Goal: Complete application form

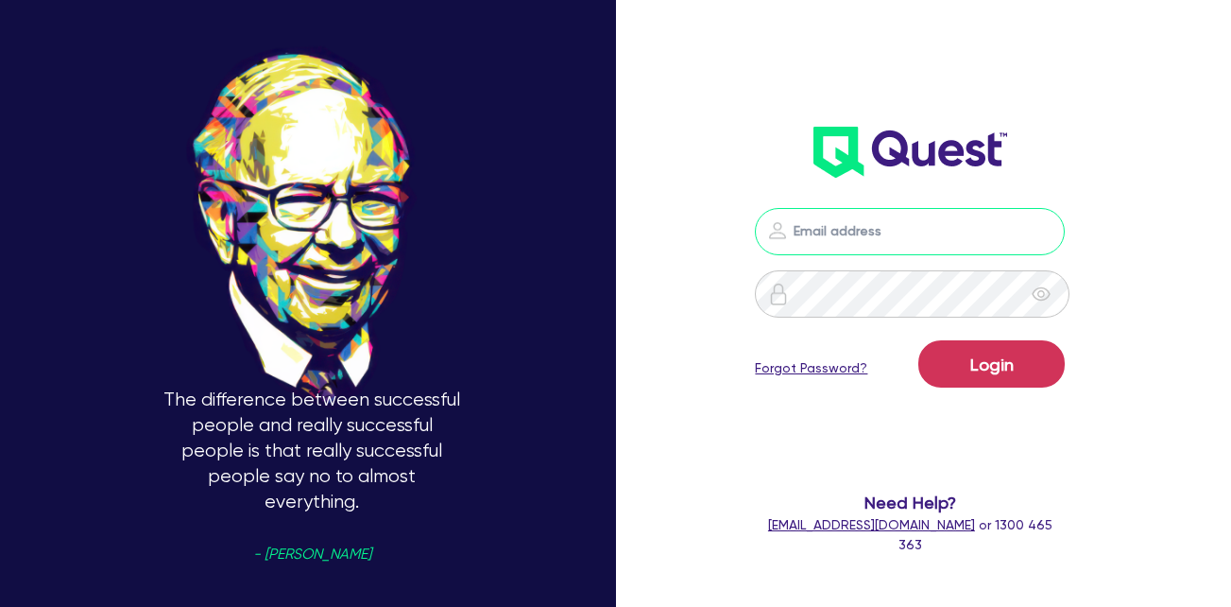
click at [852, 237] on input "email" at bounding box center [910, 231] width 310 height 47
paste input "[PERSON_NAME][EMAIL_ADDRESS][DOMAIN_NAME]"
type input "[PERSON_NAME][EMAIL_ADDRESS][DOMAIN_NAME]"
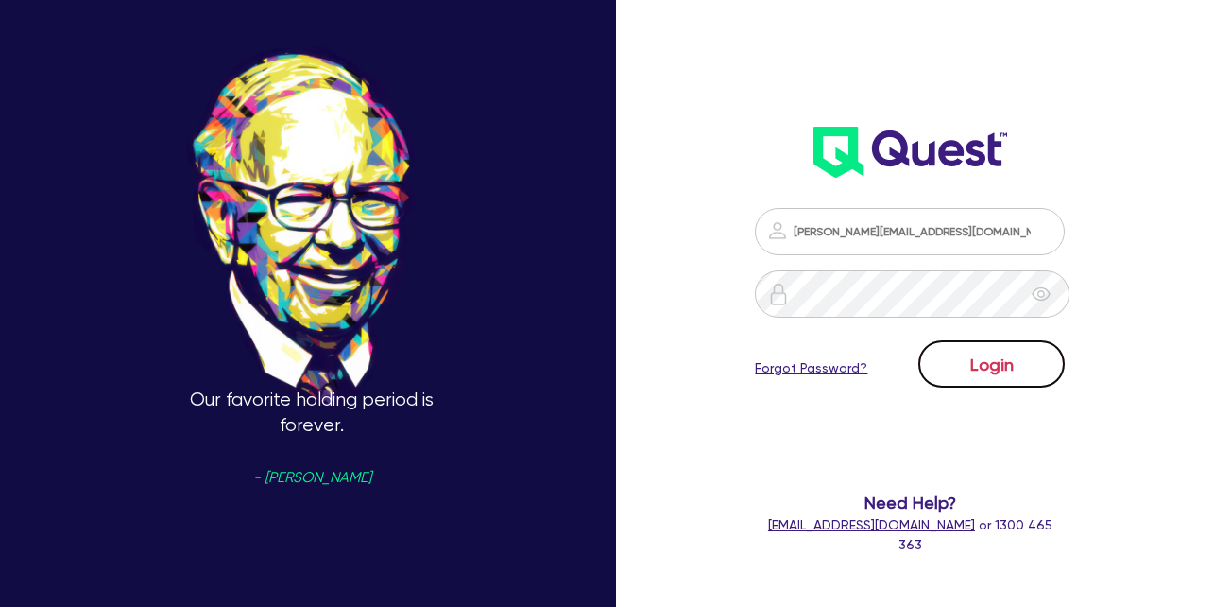
click at [976, 353] on button "Login" at bounding box center [992, 363] width 146 height 47
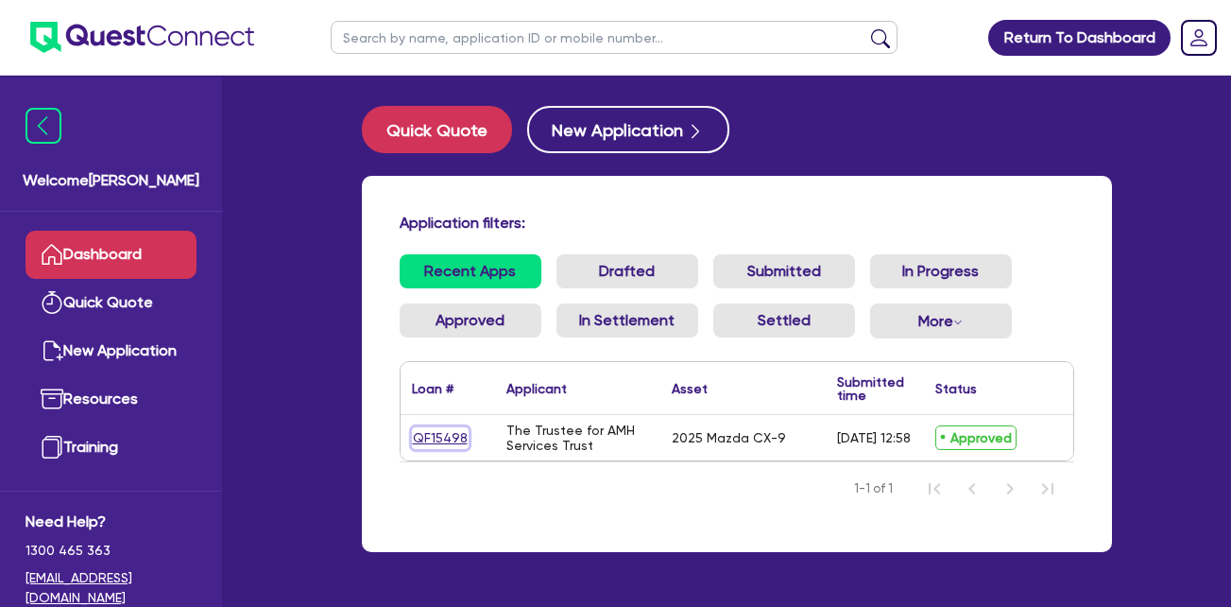
click at [444, 437] on link "QF15498" at bounding box center [440, 438] width 57 height 22
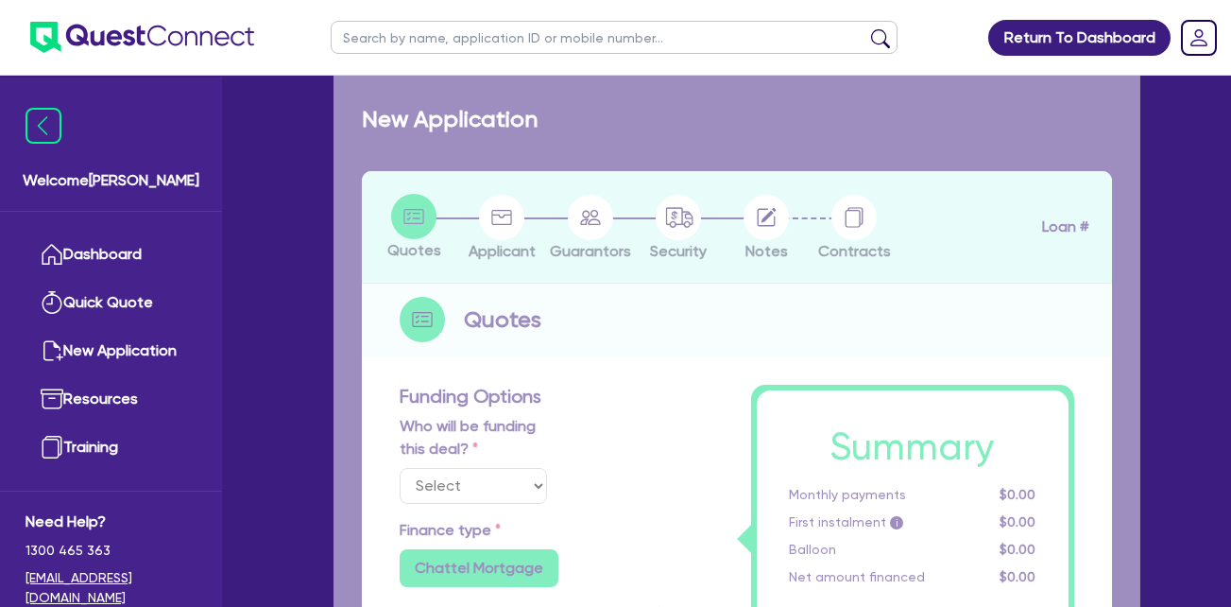
select select "Quest Finance - Own Book"
select select "CARS_AND_LIGHT_TRUCKS"
type input "2025"
radio input "false"
radio input "true"
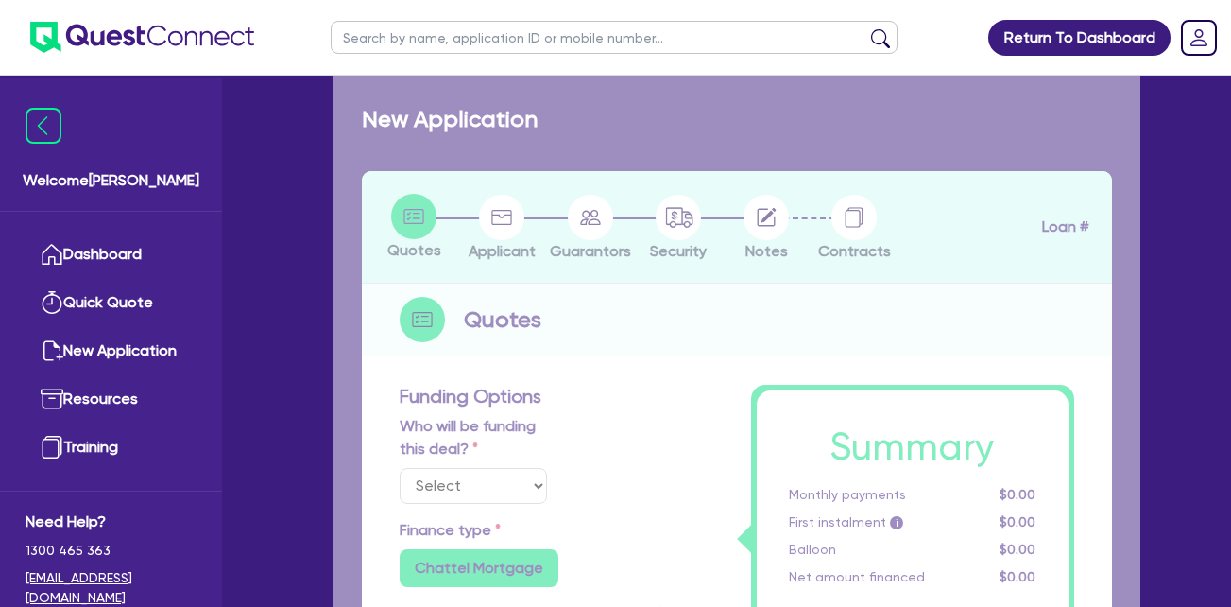
radio input "true"
type input "171,566.15"
type input "21,566.12"
type input "4"
type input "6,000"
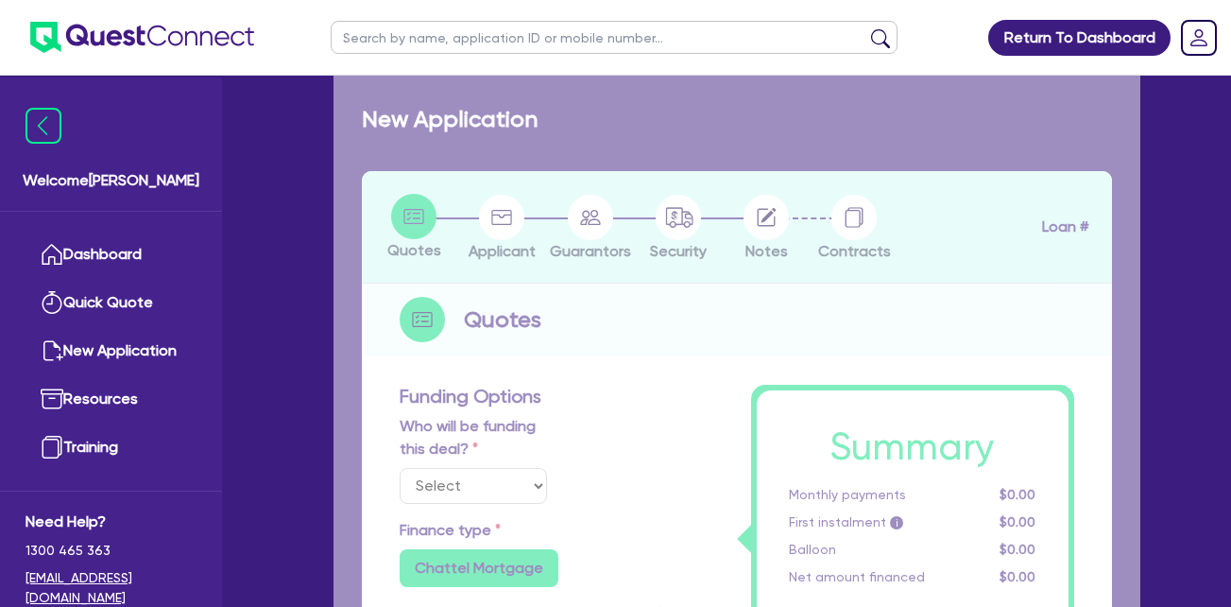
radio input "true"
type input "17.95"
select select "PASSENGER_VEHICLES"
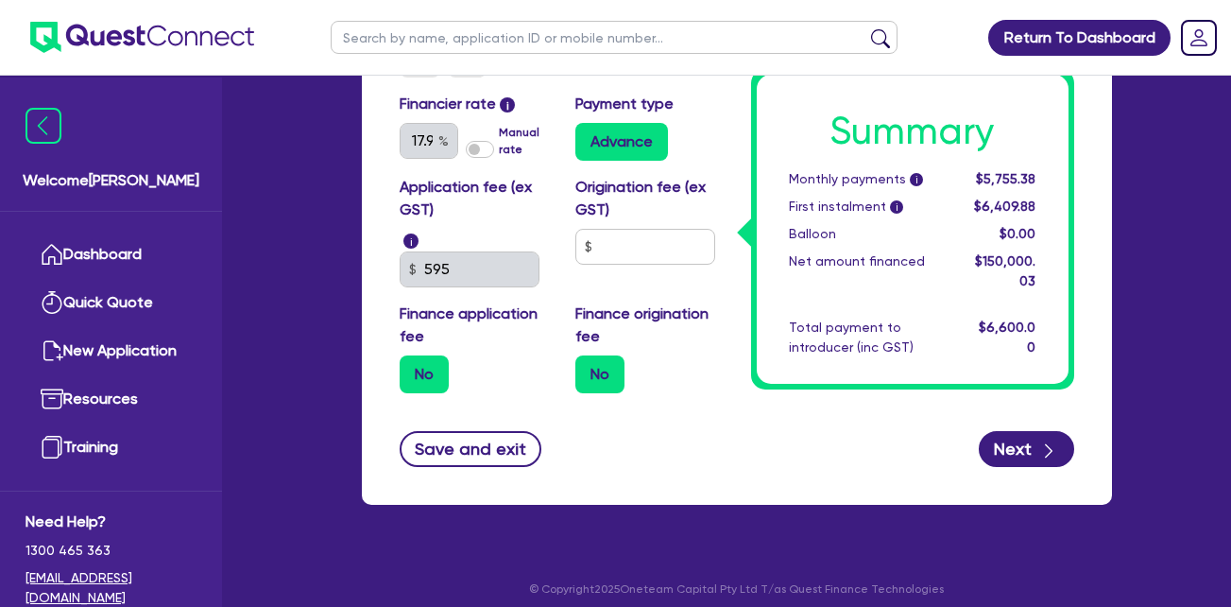
scroll to position [1382, 0]
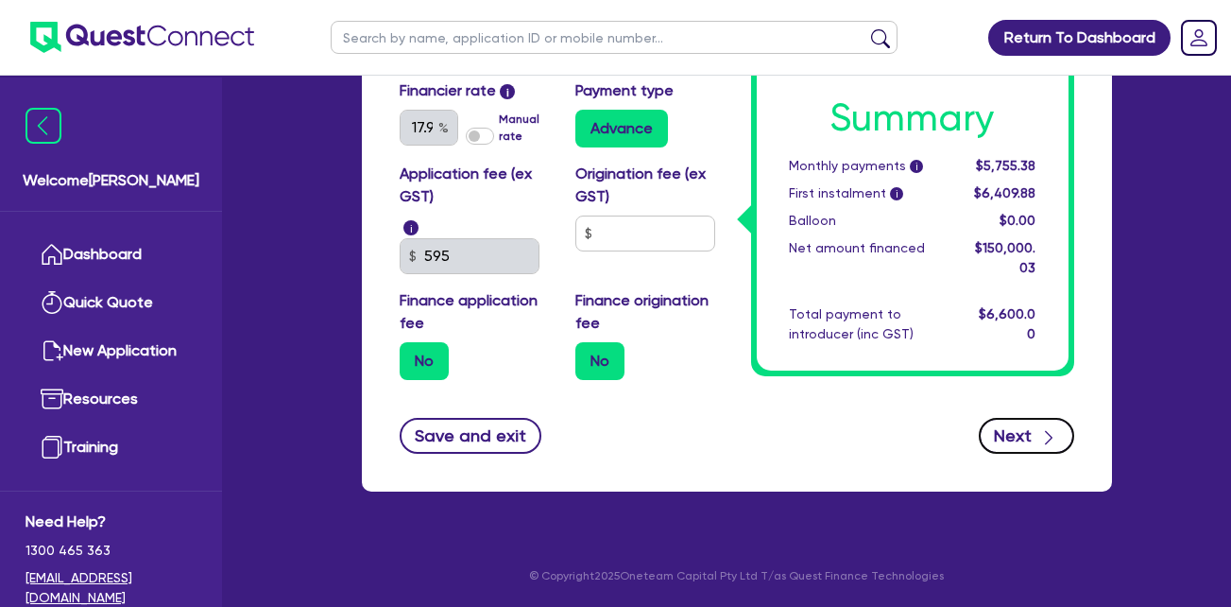
click at [1027, 427] on button "Next" at bounding box center [1026, 436] width 95 height 36
select select "TRUST"
select select "COMPANY"
select select "ARTS_RECREATION"
select select "GYMS"
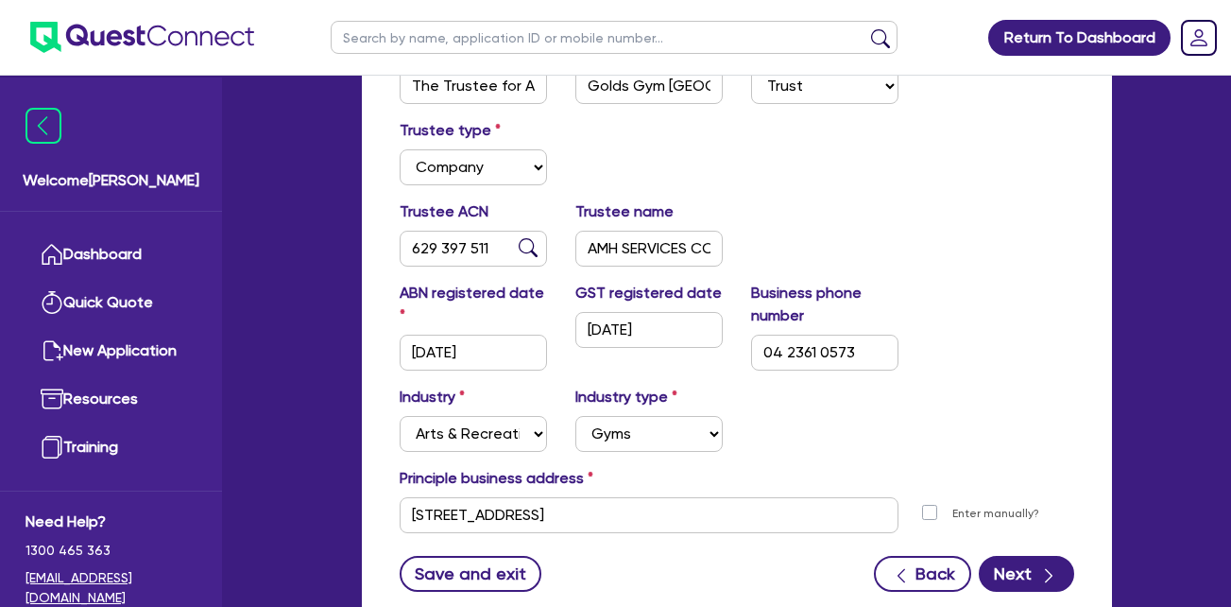
scroll to position [567, 0]
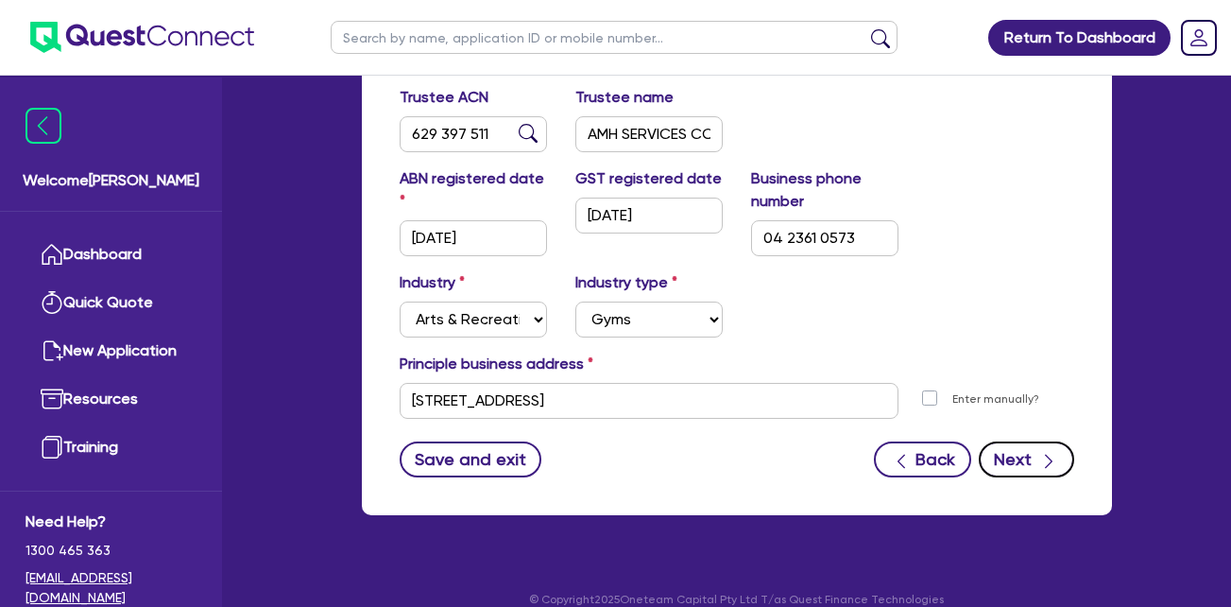
click at [1041, 465] on icon "button" at bounding box center [1048, 461] width 19 height 19
select select "MR"
select select "[GEOGRAPHIC_DATA]"
select select "MARRIED"
select select "PROPERTY"
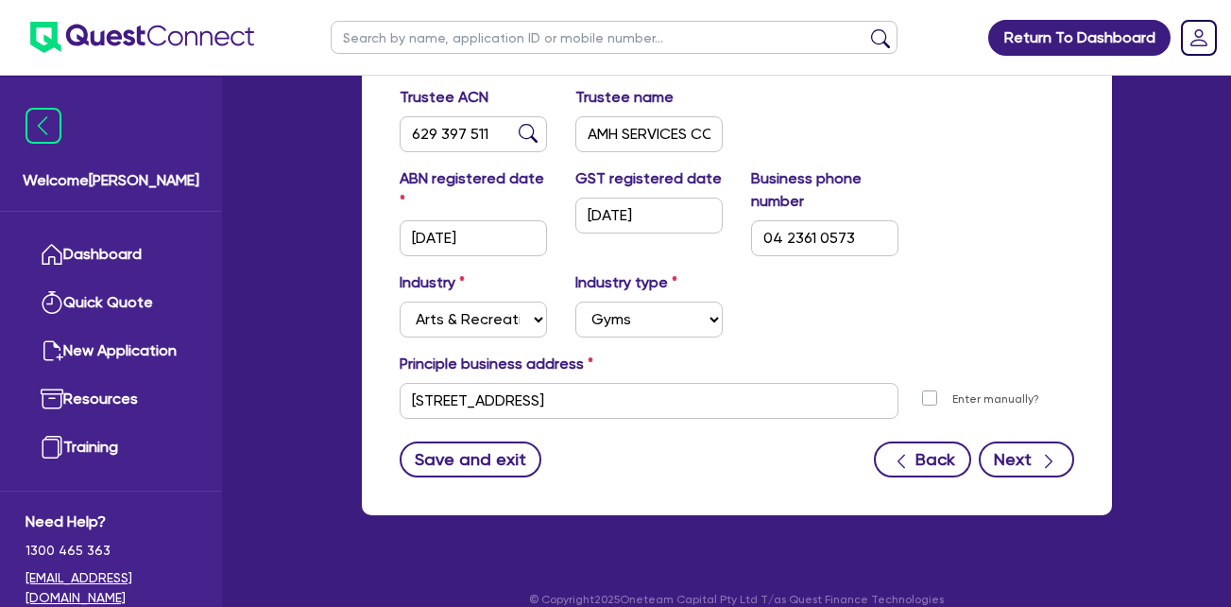
select select "CASH"
select select "VEHICLE"
select select "HOUSEHOLD_PERSONAL"
select select "CASH"
select select "OTHER"
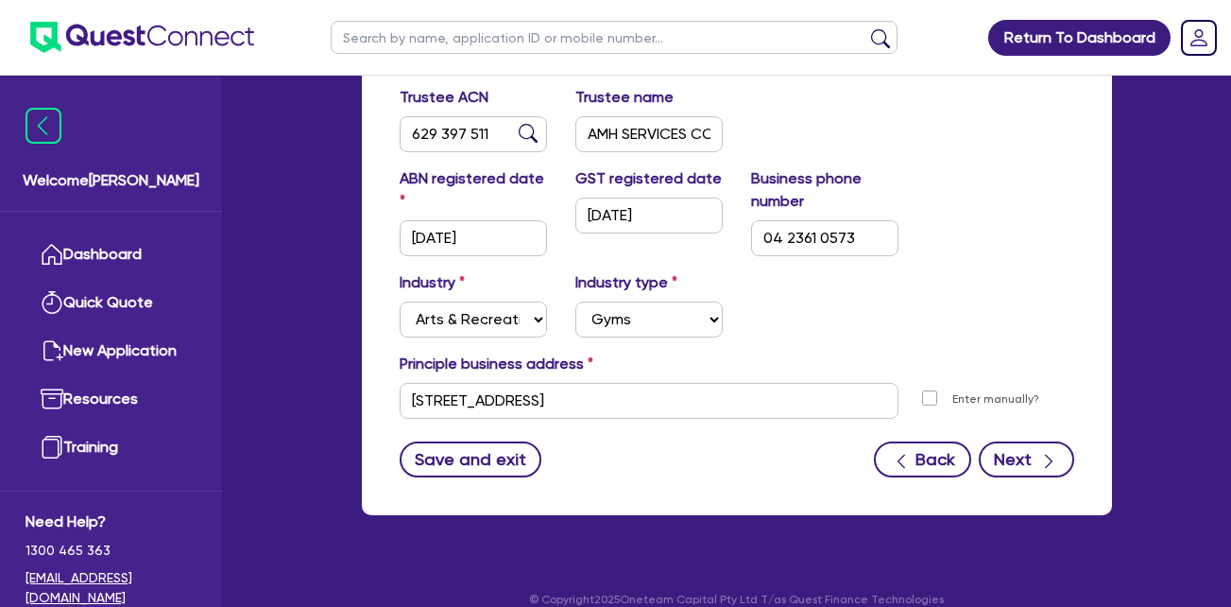
select select "MORTGAGE"
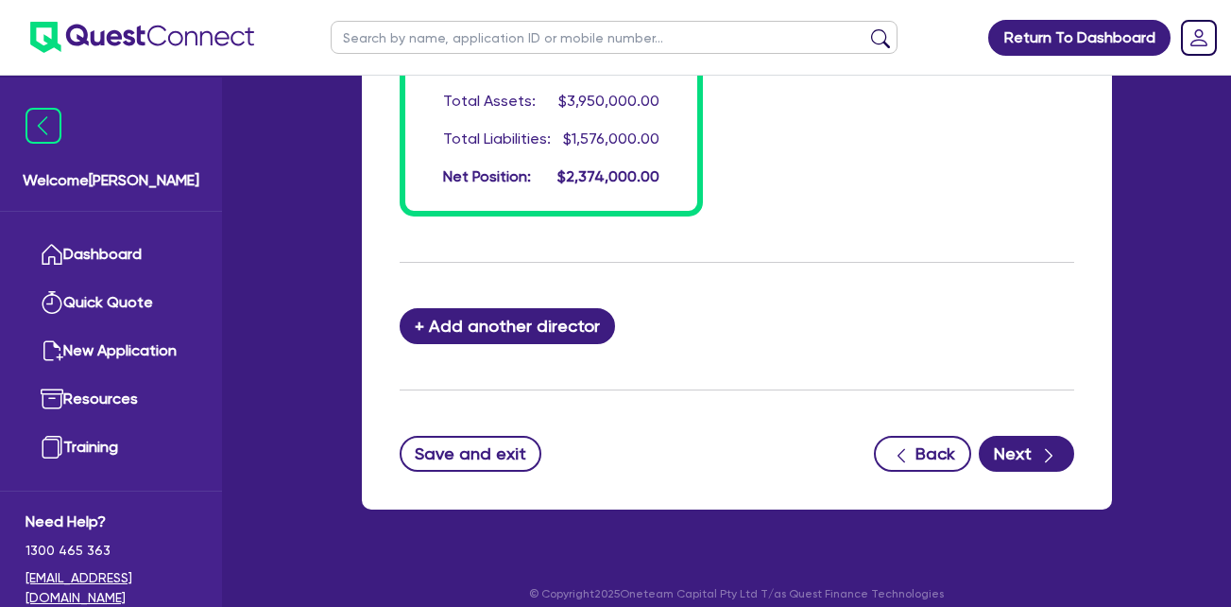
scroll to position [1939, 0]
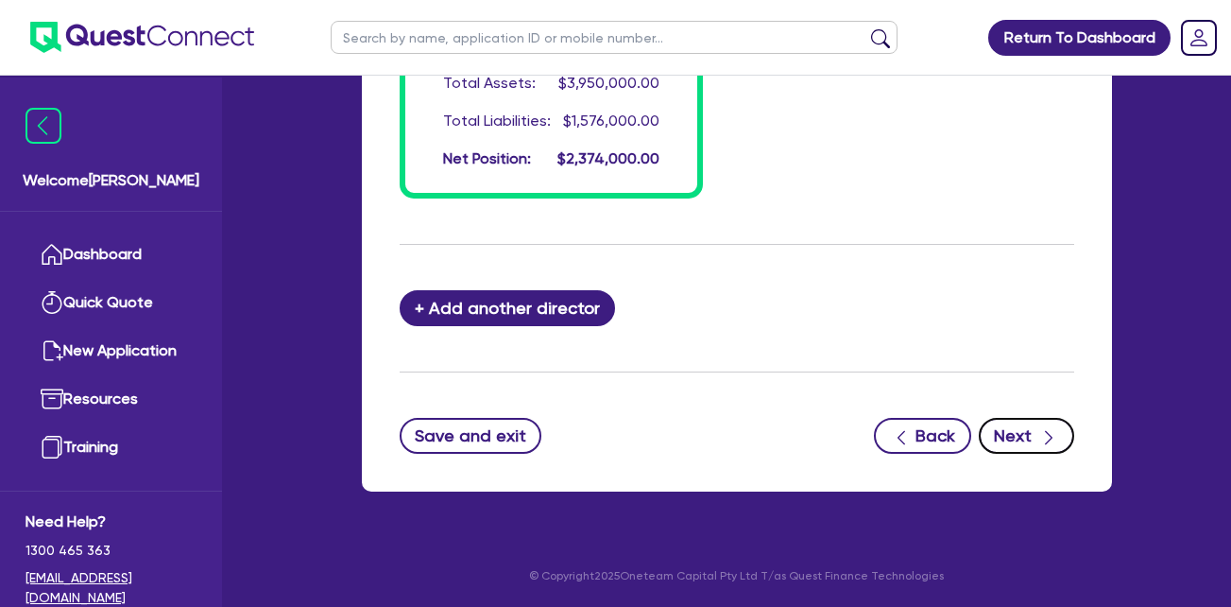
click at [1024, 451] on button "Next" at bounding box center [1026, 436] width 95 height 36
select select "CARS_AND_LIGHT_TRUCKS"
select select "PASSENGER_VEHICLES"
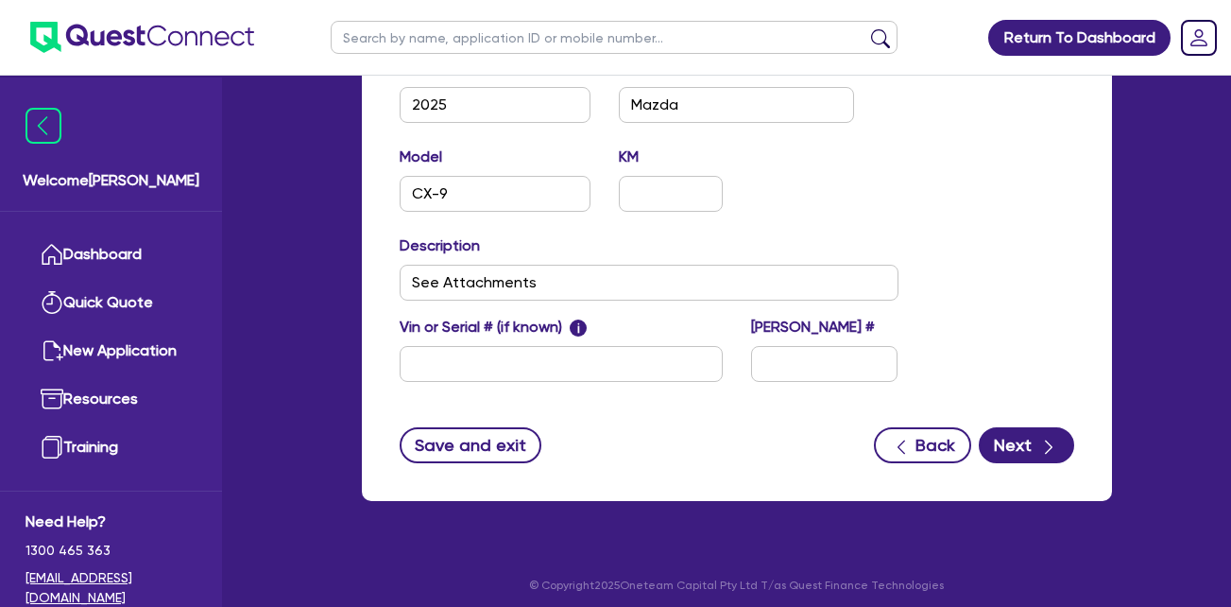
scroll to position [895, 0]
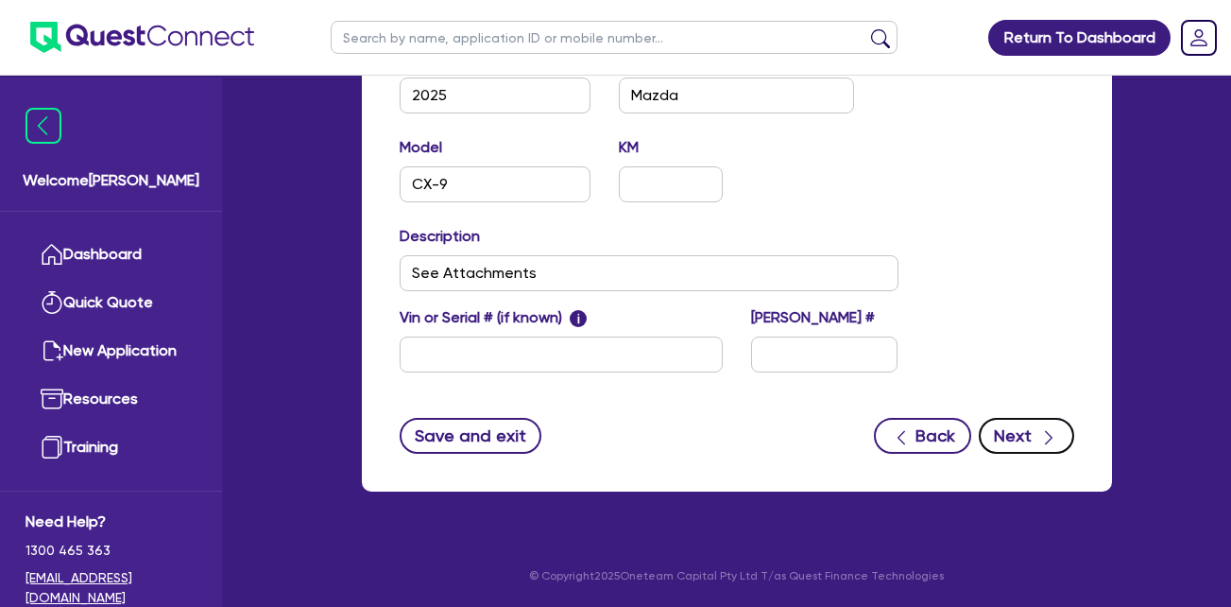
click at [1022, 445] on button "Next" at bounding box center [1026, 436] width 95 height 36
